Goal: Task Accomplishment & Management: Complete application form

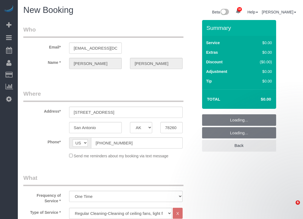
select select "[GEOGRAPHIC_DATA]"
select select "3"
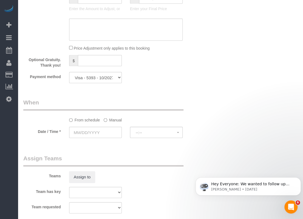
scroll to position [384, 0]
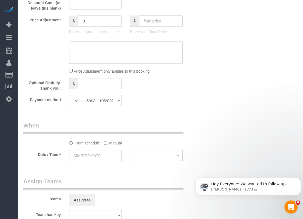
click at [110, 100] on select "Visa - 7041 - 01/2027 Visa - 5393 - 10/2027 (Default) Add Credit Card ─────────…" at bounding box center [95, 100] width 53 height 11
click at [88, 100] on select "Visa - 7041 - 01/2027 Visa - 5393 - 10/2027 (Default) Add Credit Card ─────────…" at bounding box center [95, 100] width 53 height 11
select select "string:fspay-7419ba56-f632-4390-a0ca-0782771d0fb9"
click at [69, 95] on select "Visa - 7041 - 01/2027 Visa - 5393 - 10/2027 (Default) Add Credit Card ─────────…" at bounding box center [95, 100] width 53 height 11
click at [118, 155] on input "text" at bounding box center [95, 155] width 53 height 11
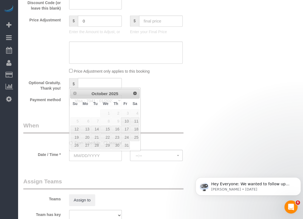
click at [163, 102] on div "Payment method Visa - 7041 - 01/2027 Visa - 5393 - 10/2027 (Default) Add Credit…" at bounding box center [110, 100] width 183 height 11
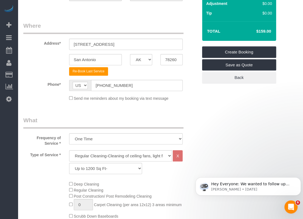
scroll to position [137, 0]
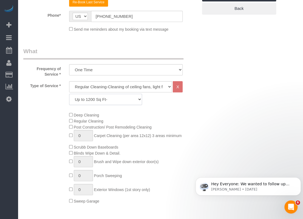
click at [100, 98] on select "Up to 1200 Sq Ft- [DATE]-[DATE] Sq Ft [DATE]-[DATE] Sq Ft [DATE]-[DATE] Sq Ft […" at bounding box center [105, 99] width 73 height 11
select select "63"
click at [69, 94] on select "Up to 1200 Sq Ft- [DATE]-[DATE] Sq Ft [DATE]-[DATE] Sq Ft [DATE]-[DATE] Sq Ft […" at bounding box center [105, 99] width 73 height 11
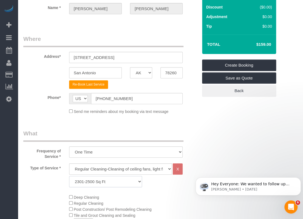
scroll to position [0, 0]
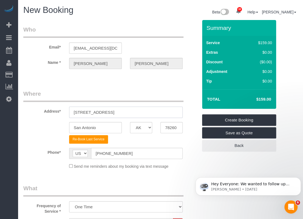
drag, startPoint x: 137, startPoint y: 113, endPoint x: 53, endPoint y: 109, distance: 83.2
click at [53, 109] on div "Address* [STREET_ADDRESS]" at bounding box center [110, 104] width 183 height 28
paste input "[STREET_ADDRESS]"
drag, startPoint x: 113, startPoint y: 112, endPoint x: 127, endPoint y: 112, distance: 13.2
click at [127, 112] on input "[STREET_ADDRESS]" at bounding box center [125, 112] width 113 height 11
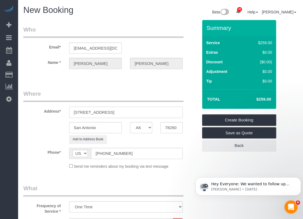
type input "[STREET_ADDRESS]"
drag, startPoint x: 106, startPoint y: 126, endPoint x: 69, endPoint y: 126, distance: 37.8
click at [69, 126] on div "San Antonio" at bounding box center [95, 127] width 61 height 11
paste input "chertz"
type input "Schertz"
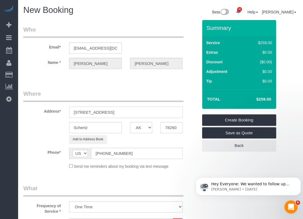
drag, startPoint x: 134, startPoint y: 112, endPoint x: 122, endPoint y: 111, distance: 12.1
click at [122, 111] on input "[STREET_ADDRESS]" at bounding box center [125, 112] width 113 height 11
type input "[STREET_ADDRESS]"
drag, startPoint x: 173, startPoint y: 129, endPoint x: 138, endPoint y: 124, distance: 36.0
click at [138, 124] on div "Schertz AK AL AR AZ CA CO CT DC DE [GEOGRAPHIC_DATA] [GEOGRAPHIC_DATA] HI IA ID…" at bounding box center [110, 127] width 183 height 11
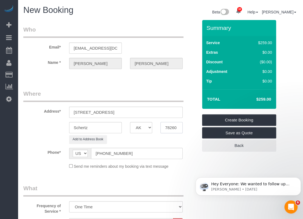
paste input "154"
type input "78154"
click at [132, 113] on input "[STREET_ADDRESS]" at bounding box center [125, 112] width 113 height 11
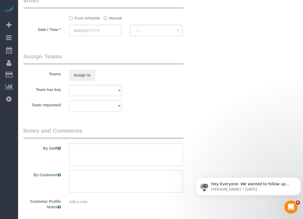
scroll to position [539, 0]
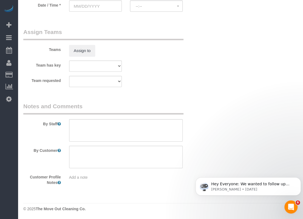
type input "241 Stampede Rnch"
click at [142, 128] on textarea at bounding box center [125, 130] width 113 height 22
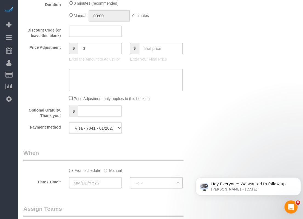
scroll to position [374, 0]
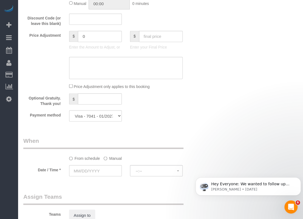
type textarea "Lock box is on the front door. Code is 0601"
click at [108, 169] on input "text" at bounding box center [95, 170] width 53 height 11
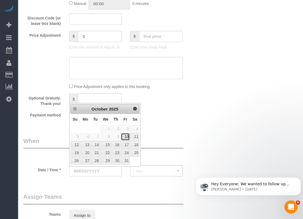
click at [127, 137] on link "10" at bounding box center [125, 136] width 9 height 7
type input "[DATE]"
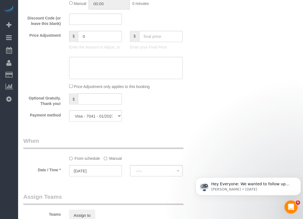
select select "spot228"
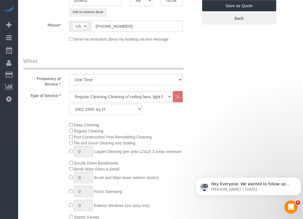
scroll to position [0, 0]
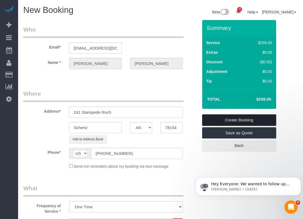
click at [243, 120] on link "Create Booking" at bounding box center [239, 120] width 74 height 12
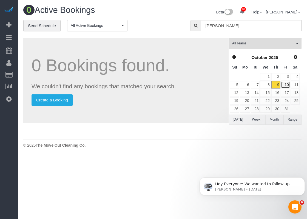
click at [288, 84] on link "10" at bounding box center [285, 84] width 9 height 7
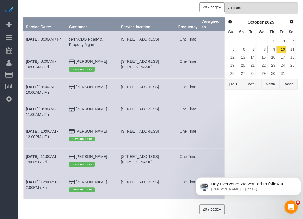
scroll to position [27, 0]
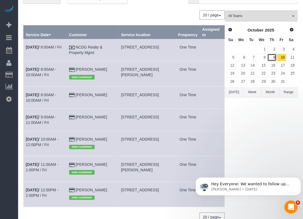
click at [272, 54] on link "9" at bounding box center [271, 57] width 9 height 7
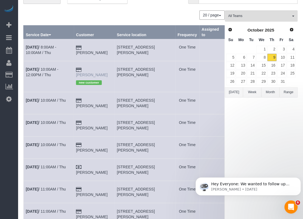
drag, startPoint x: 108, startPoint y: 68, endPoint x: 88, endPoint y: 70, distance: 20.6
click at [88, 70] on td "[PERSON_NAME] new customer" at bounding box center [94, 76] width 41 height 31
copy link "[PERSON_NAME]"
click at [50, 66] on td "[DATE] 10:00AM - 12:00PM / Thu" at bounding box center [49, 76] width 50 height 31
drag, startPoint x: 51, startPoint y: 68, endPoint x: 64, endPoint y: 69, distance: 13.5
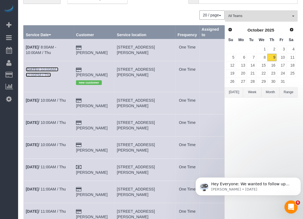
click at [51, 68] on link "[DATE] 10:00AM - 12:00PM / Thu" at bounding box center [42, 72] width 33 height 10
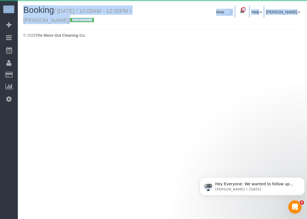
drag, startPoint x: 118, startPoint y: 70, endPoint x: 143, endPoint y: 68, distance: 24.2
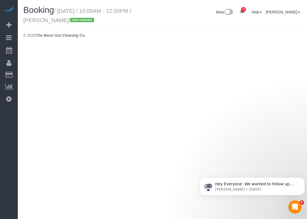
click at [146, 55] on body "32 Beta Your Notifications You have 0 alerts × You have 1 to charge for [DATE] …" at bounding box center [153, 109] width 307 height 219
select select "[GEOGRAPHIC_DATA]"
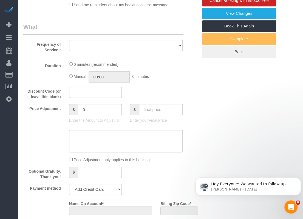
select select "object:10867"
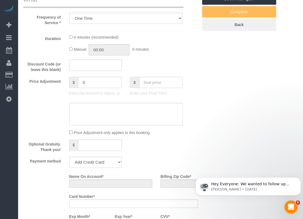
select select "string:fspay-e7ebc280-c377-433b-8bbb-17d548cf4a41"
select select "spot253"
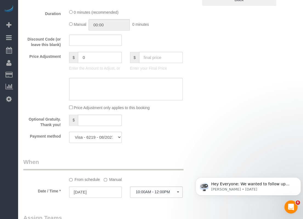
select select "3"
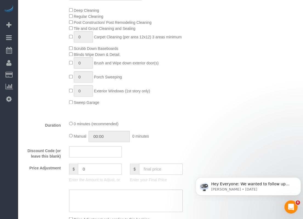
select select "object:10945"
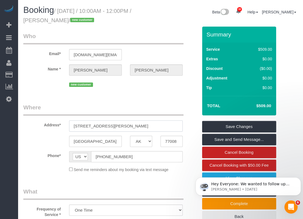
drag, startPoint x: 100, startPoint y: 125, endPoint x: 71, endPoint y: 124, distance: 28.8
click at [71, 124] on input "[STREET_ADDRESS][PERSON_NAME]" at bounding box center [125, 125] width 113 height 11
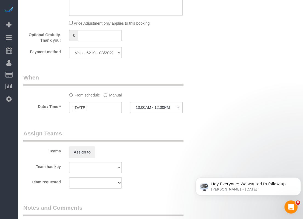
scroll to position [440, 0]
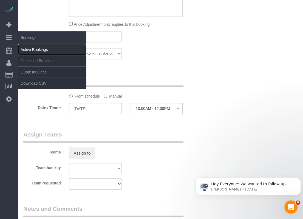
click at [22, 47] on link "Active Bookings" at bounding box center [52, 49] width 69 height 11
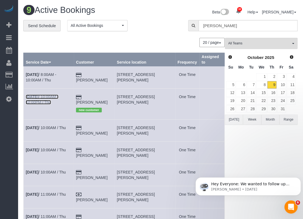
click at [51, 98] on link "[DATE] 10:00AM - 12:00PM / Thu" at bounding box center [42, 100] width 33 height 10
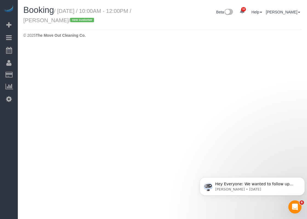
select select "[GEOGRAPHIC_DATA]"
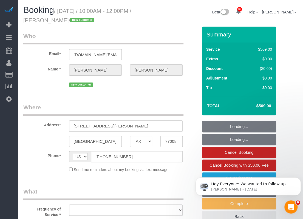
select select "string:fspay-e7ebc280-c377-433b-8bbb-17d548cf4a41"
select select "spot274"
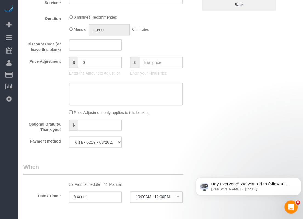
select select "object:11783"
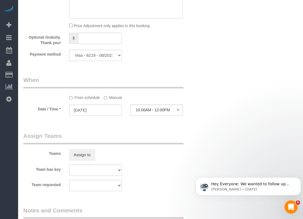
select select "3"
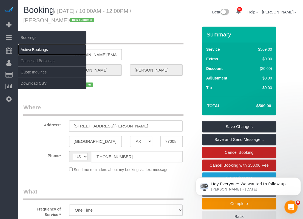
click at [27, 47] on link "Active Bookings" at bounding box center [52, 49] width 69 height 11
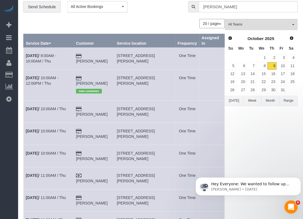
scroll to position [27, 0]
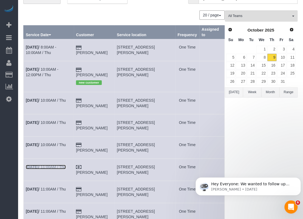
click at [59, 165] on link "[DATE] 11:00AM / Thu" at bounding box center [46, 167] width 40 height 4
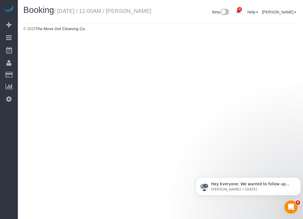
select select "[GEOGRAPHIC_DATA]"
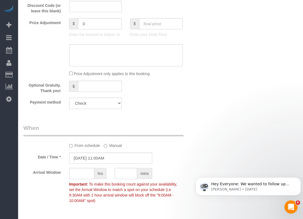
select select "object:12546"
select select "3"
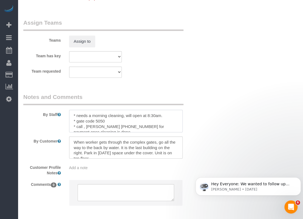
drag, startPoint x: 112, startPoint y: 133, endPoint x: 138, endPoint y: 132, distance: 25.2
click at [138, 132] on textarea at bounding box center [125, 121] width 113 height 22
drag, startPoint x: 110, startPoint y: 133, endPoint x: 86, endPoint y: 132, distance: 23.6
click at [86, 132] on textarea at bounding box center [125, 121] width 113 height 22
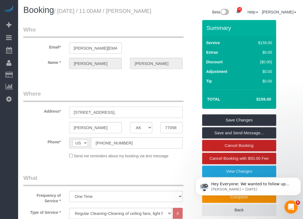
drag, startPoint x: 152, startPoint y: 120, endPoint x: 51, endPoint y: 119, distance: 100.9
click at [51, 118] on div "Address* [STREET_ADDRESS]," at bounding box center [110, 104] width 183 height 28
